Goal: Task Accomplishment & Management: Complete application form

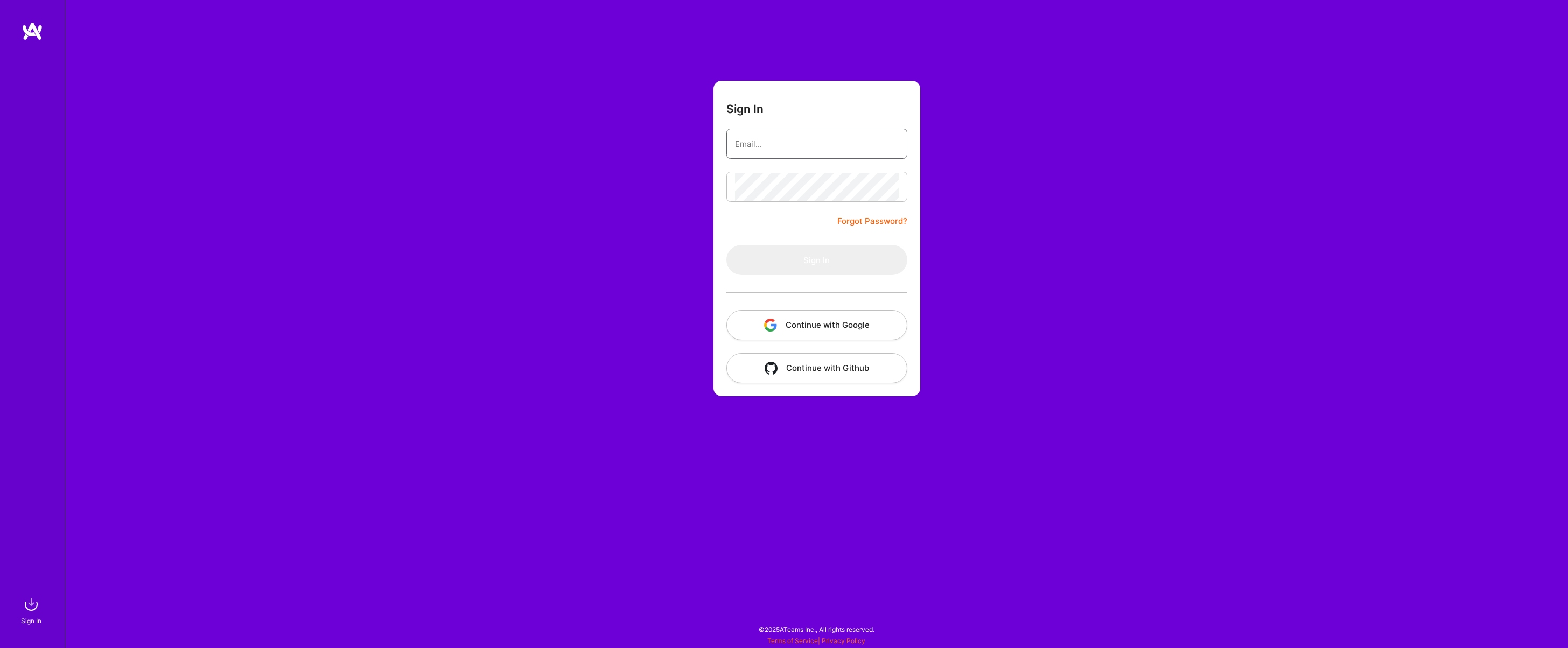
click at [749, 138] on input "email" at bounding box center [816, 144] width 163 height 27
type input "[EMAIL_ADDRESS][DOMAIN_NAME]"
click at [832, 260] on button "Sign In" at bounding box center [817, 260] width 181 height 30
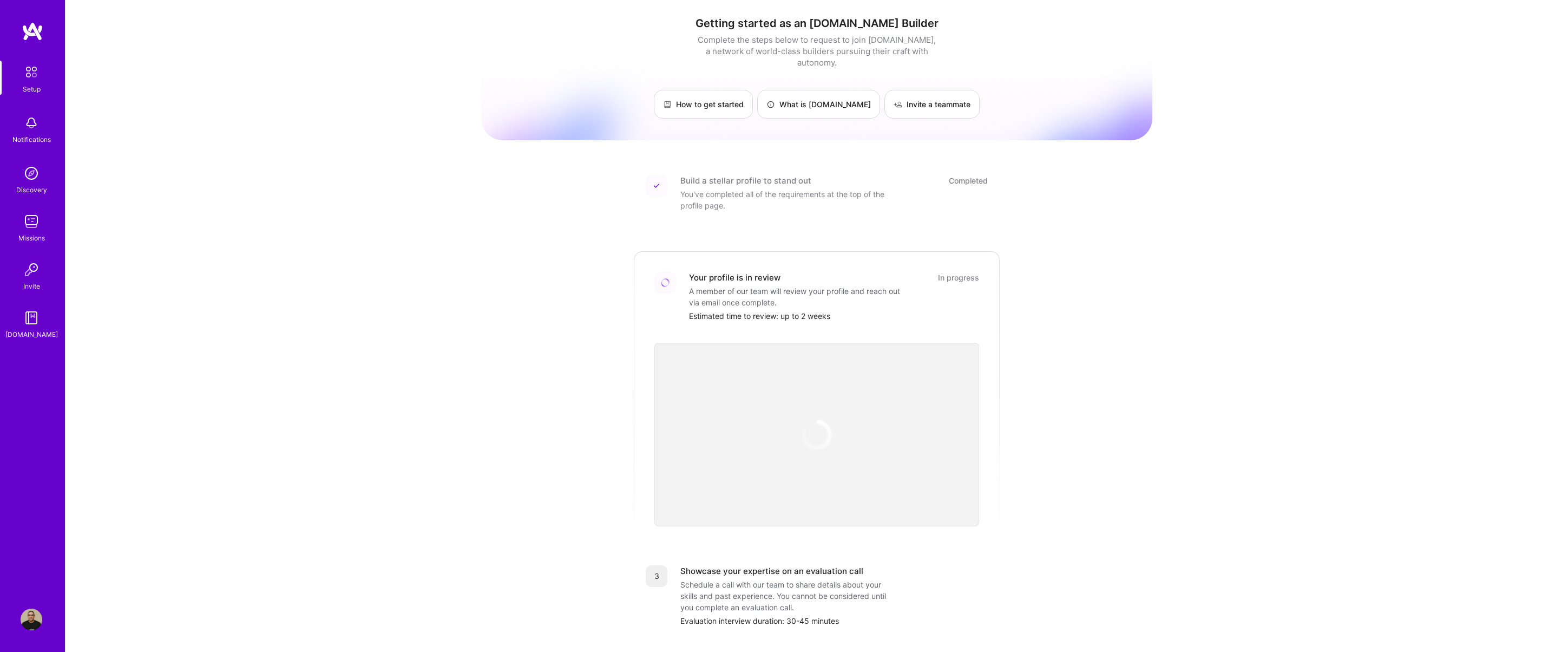
click at [32, 124] on img at bounding box center [31, 123] width 22 height 22
click at [33, 123] on div "Setup Notifications Discovery Missions Invite [DOMAIN_NAME]" at bounding box center [33, 200] width 65 height 279
click at [37, 223] on img at bounding box center [31, 221] width 22 height 22
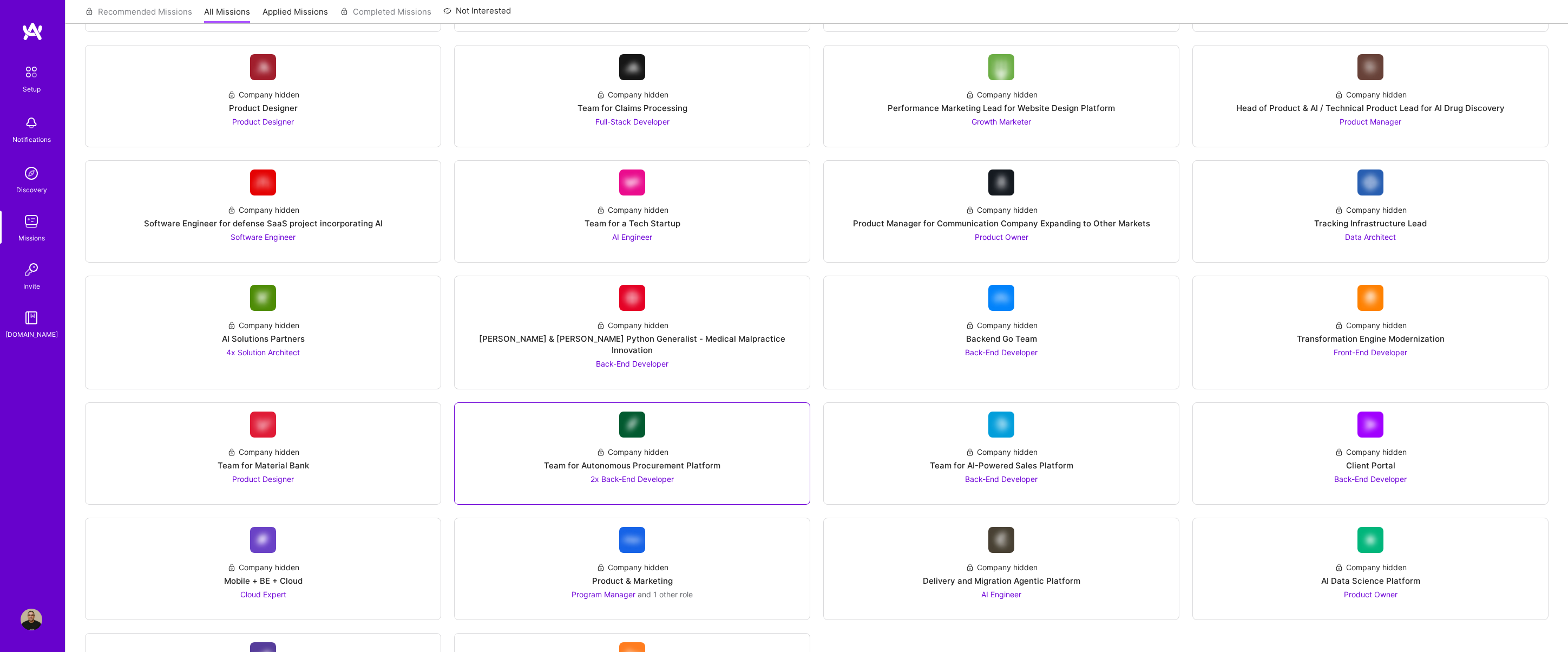
scroll to position [824, 0]
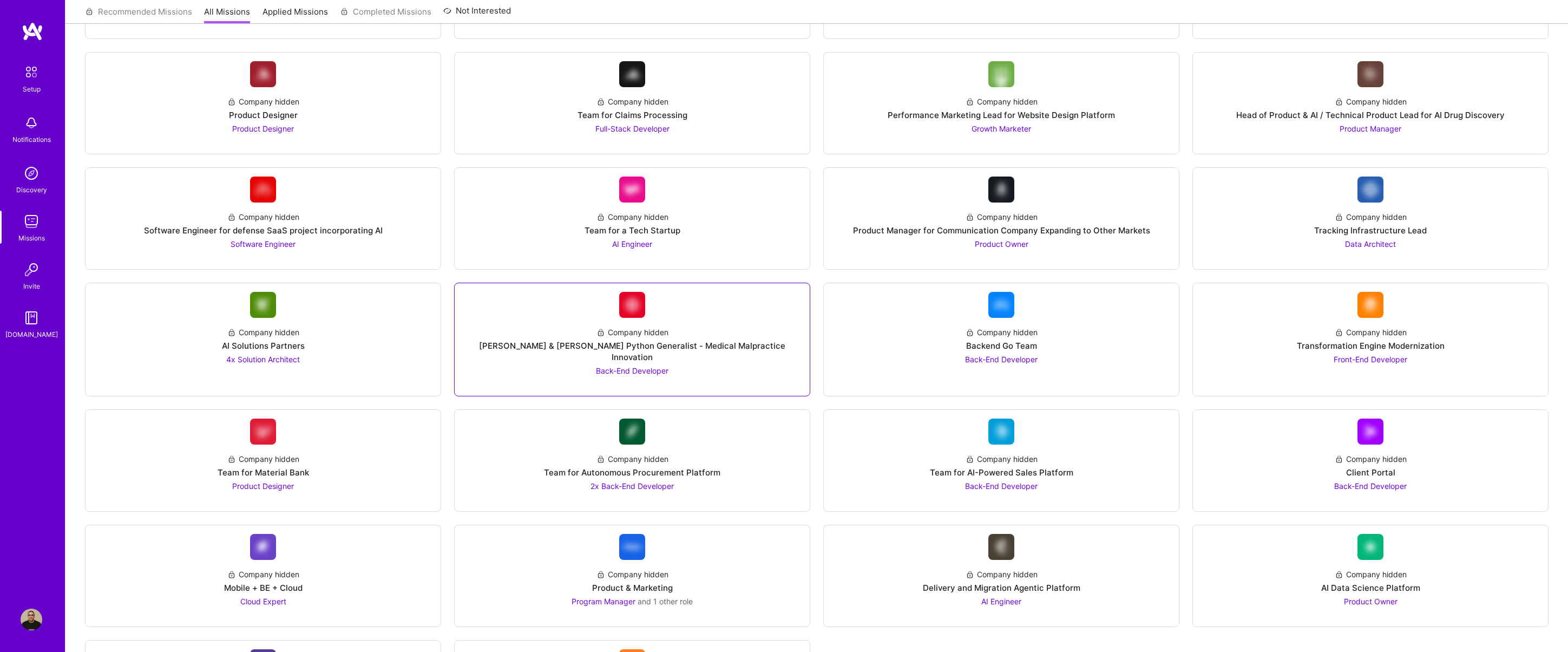
click at [635, 320] on div "Company hidden [PERSON_NAME] & [PERSON_NAME] Python Generalist - Medical Malpra…" at bounding box center [632, 347] width 338 height 58
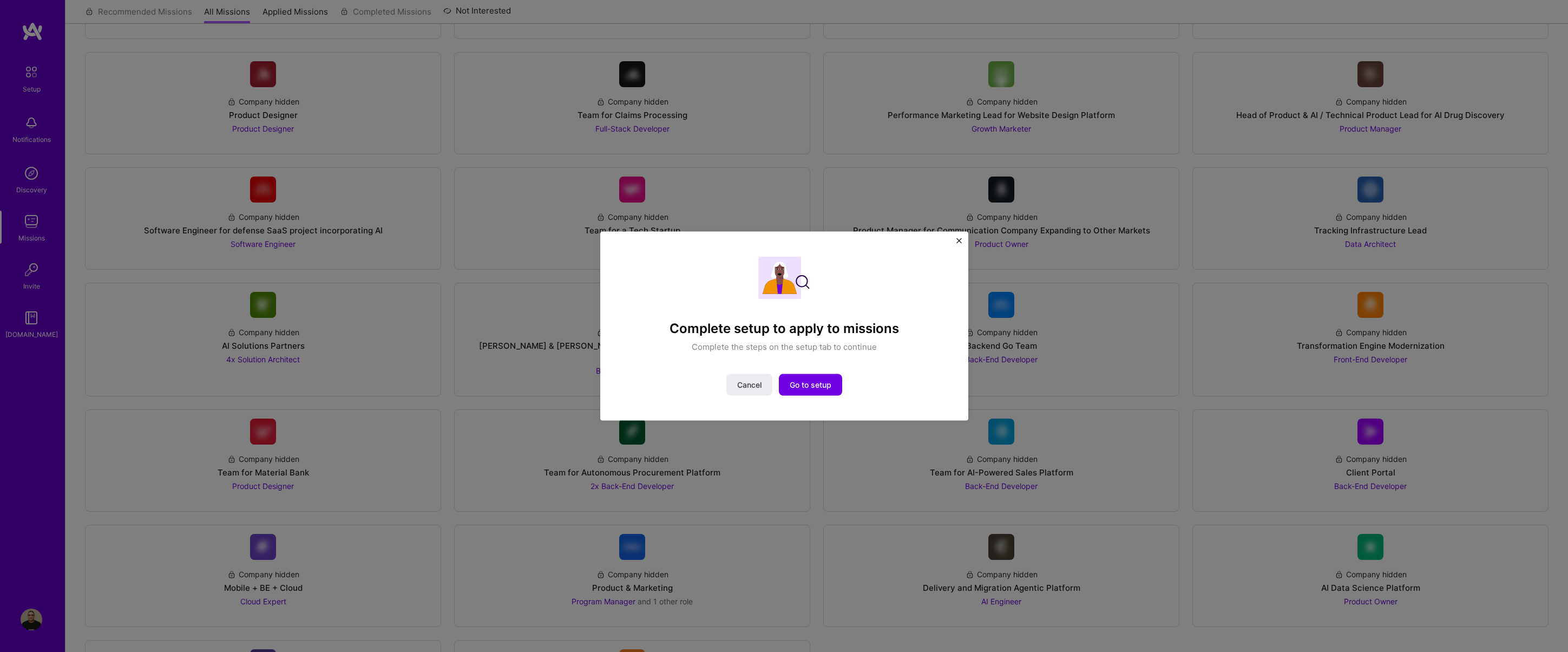
click at [964, 240] on div "Complete setup to apply to missions Complete the steps on the setup tab to cont…" at bounding box center [784, 326] width 368 height 189
click at [959, 237] on div "Complete setup to apply to missions Complete the steps on the setup tab to cont…" at bounding box center [784, 326] width 368 height 189
click at [957, 242] on img "Close" at bounding box center [959, 241] width 5 height 5
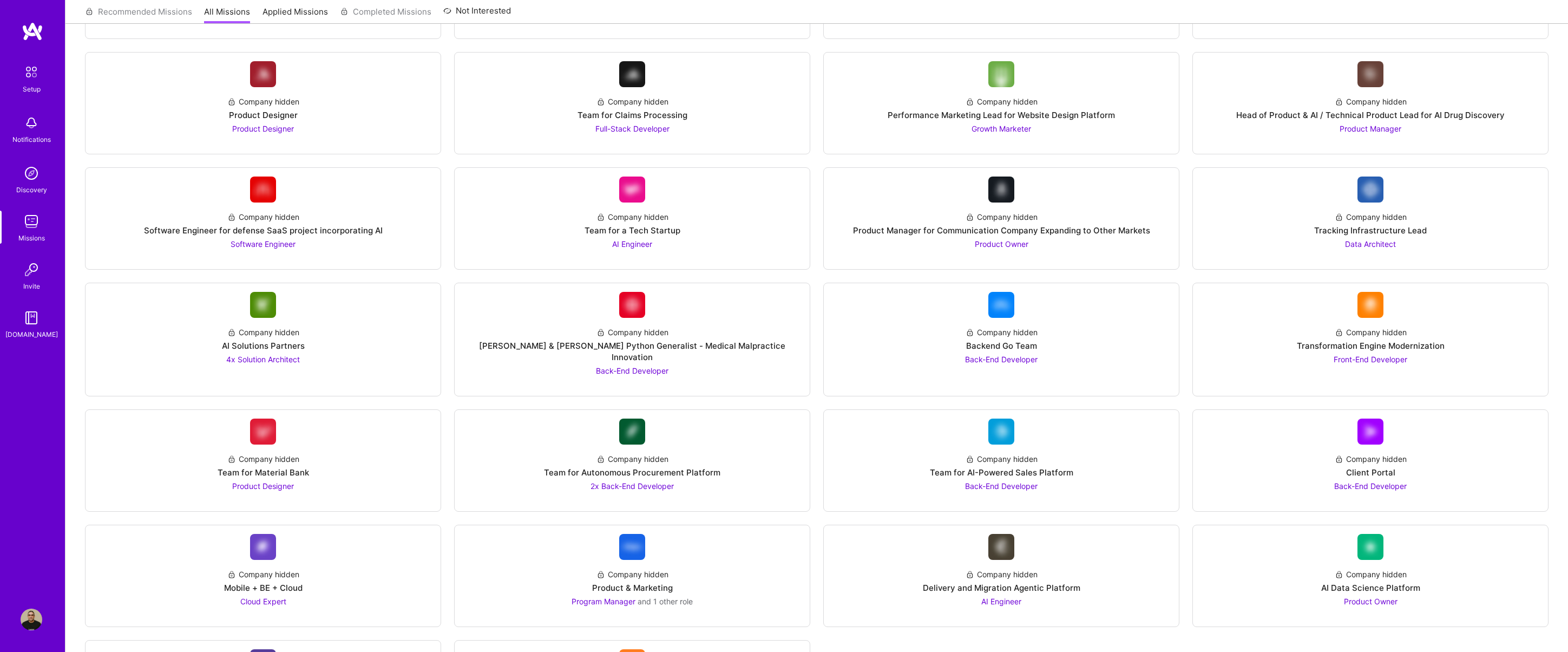
click at [45, 83] on link "Setup" at bounding box center [31, 77] width 67 height 34
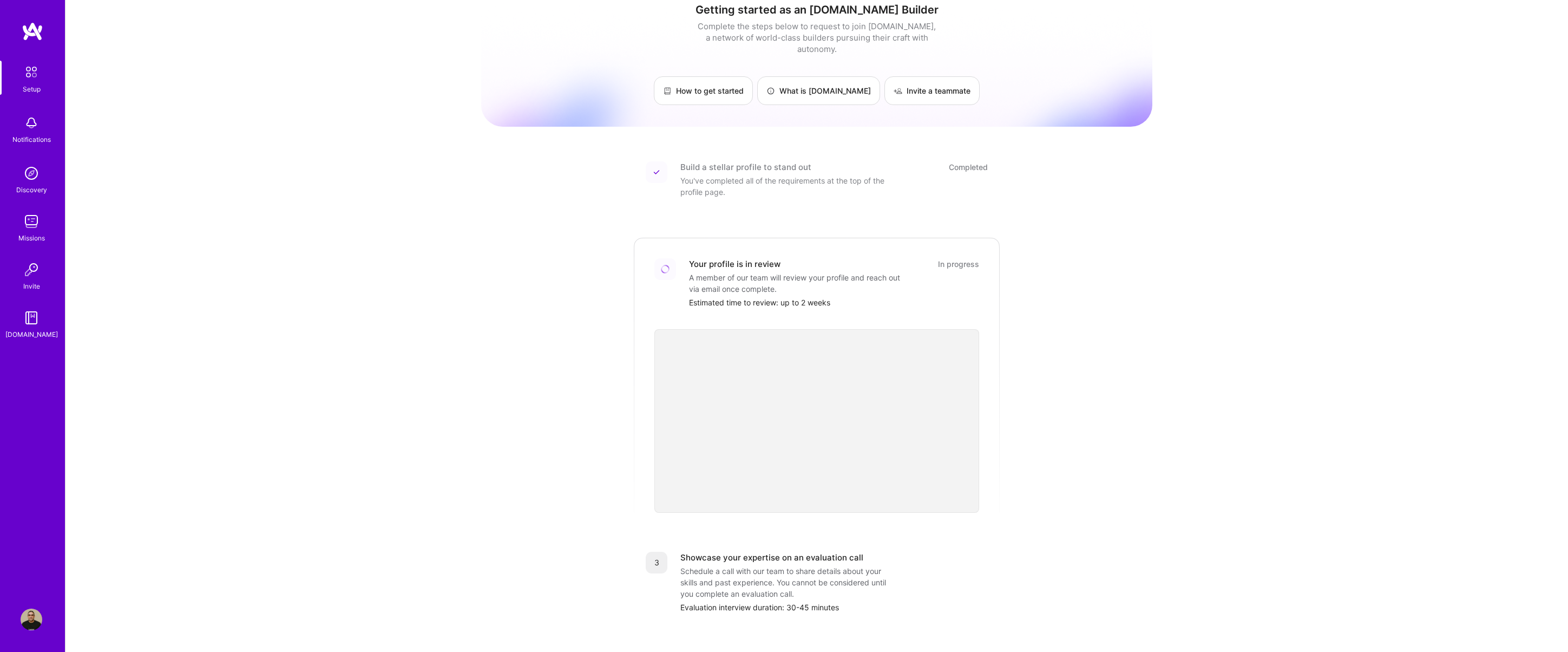
scroll to position [136, 0]
